Goal: Check status: Check status

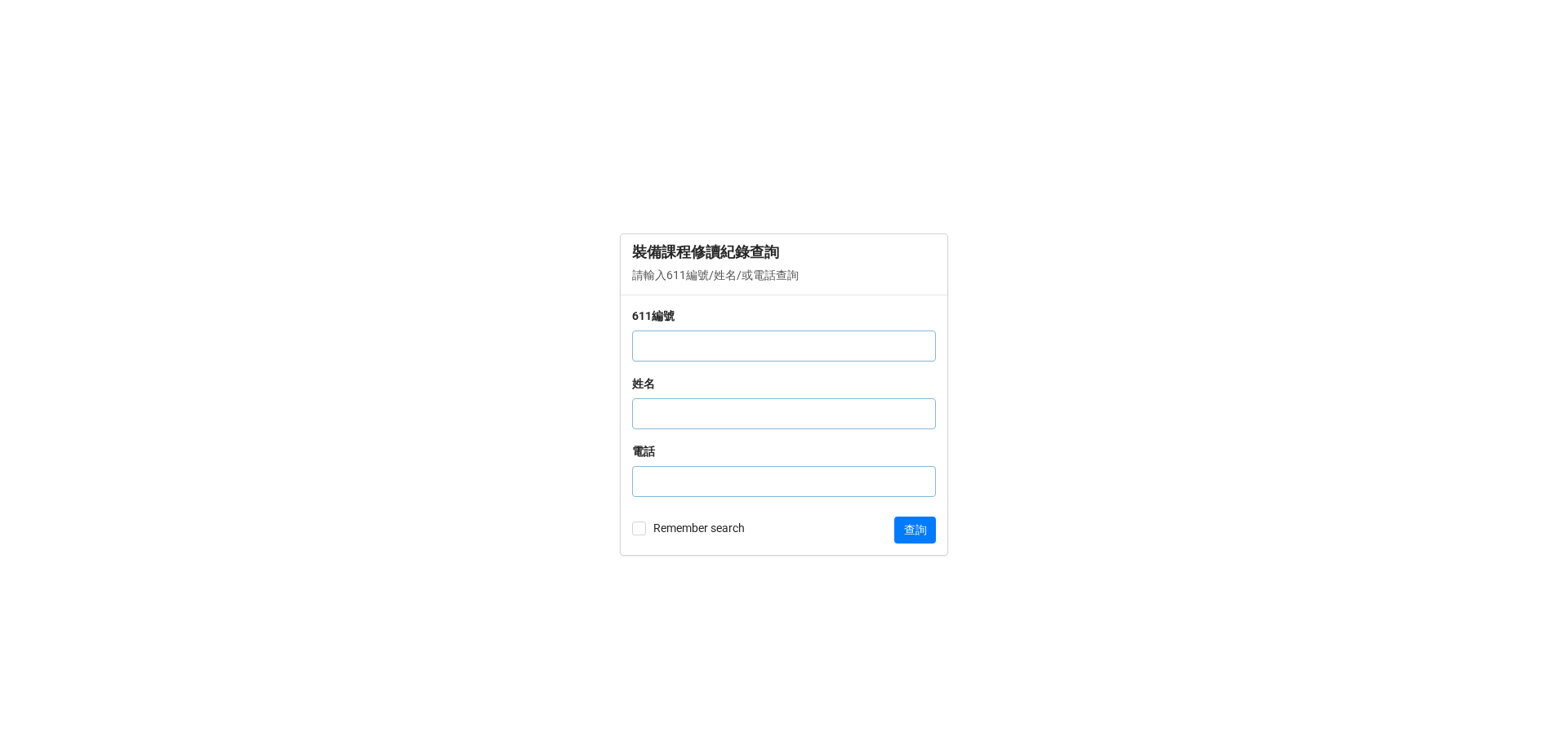
click at [678, 329] on div "611編號" at bounding box center [784, 340] width 304 height 68
click at [678, 345] on input "text" at bounding box center [784, 346] width 304 height 31
drag, startPoint x: 677, startPoint y: 345, endPoint x: 623, endPoint y: 345, distance: 54.0
click at [623, 345] on div "611編號 100 姓名 電話 Remember search 查詢" at bounding box center [784, 426] width 326 height 261
type input "100"
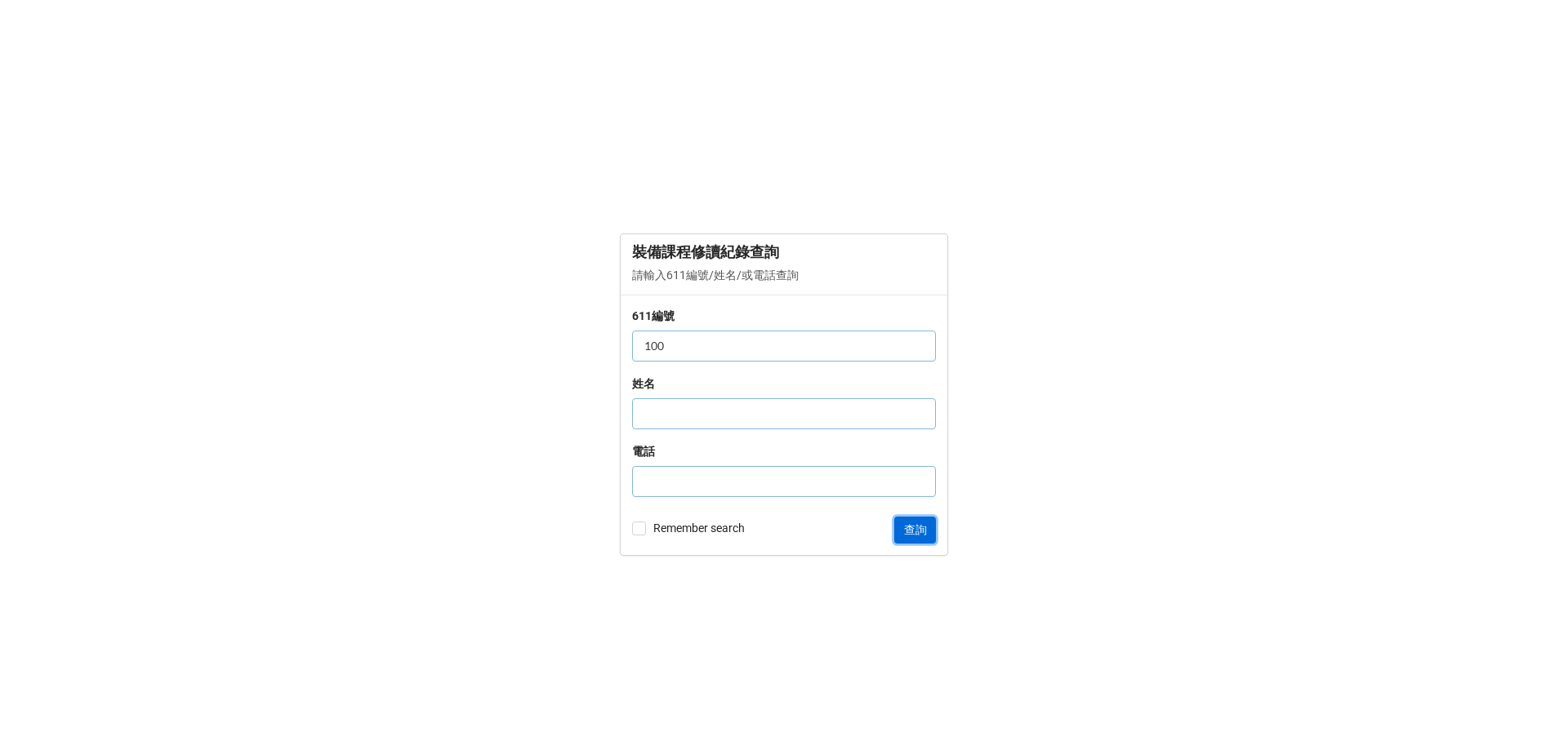
click at [912, 532] on button "查詢" at bounding box center [915, 530] width 42 height 27
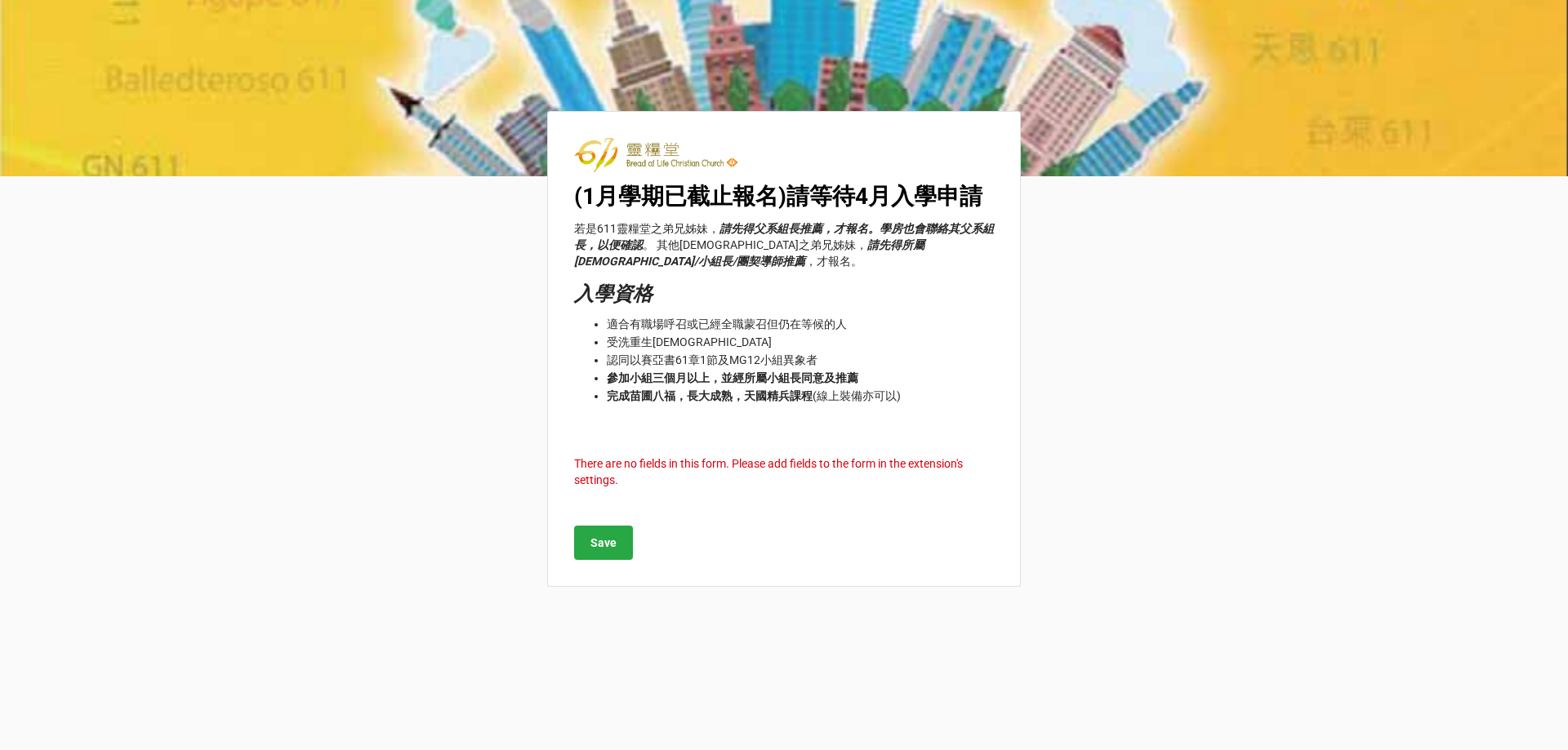
click at [660, 225] on p "若是611靈糧堂之弟兄姊妹， 請先得父系組長推薦，才報名。學房也會聯絡其父系組長，以便確認 。 其他教會之弟兄姊妹， 請先得所屬教會牧者/小組長/團契導師推薦…" at bounding box center [784, 245] width 420 height 49
